Goal: Navigation & Orientation: Go to known website

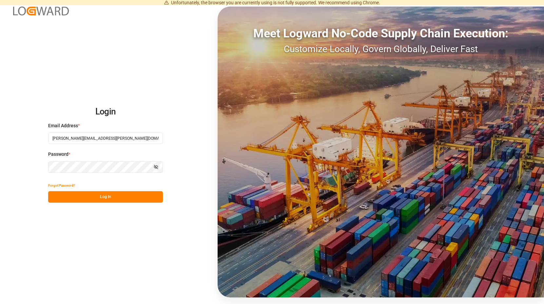
click at [114, 196] on button "Log In" at bounding box center [105, 196] width 115 height 11
